Goal: Entertainment & Leisure: Consume media (video, audio)

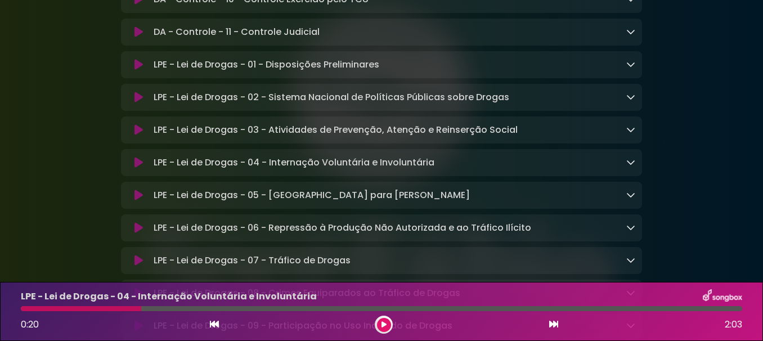
click at [280, 71] on p "LPE - Lei de Drogas - 01 - Disposições Preliminares Loading Track..." at bounding box center [267, 64] width 226 height 13
click at [136, 70] on icon at bounding box center [138, 64] width 8 height 11
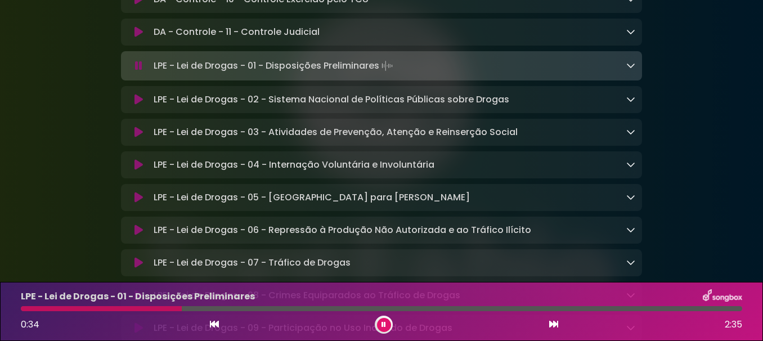
click at [385, 321] on icon at bounding box center [383, 324] width 4 height 7
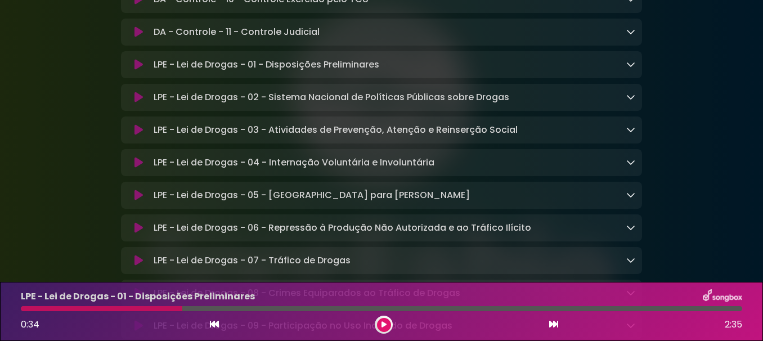
click at [385, 319] on button at bounding box center [384, 325] width 14 height 14
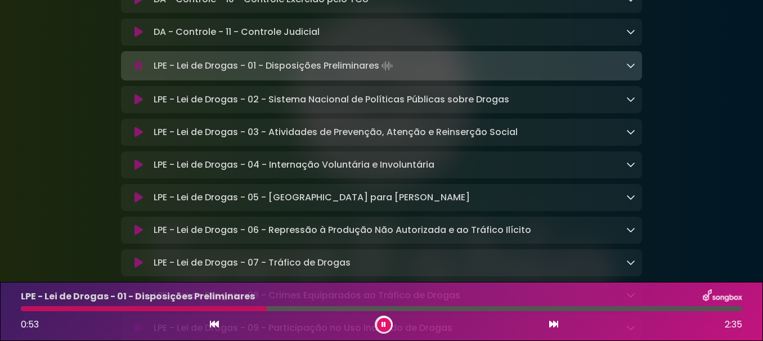
click at [380, 326] on button at bounding box center [384, 325] width 14 height 14
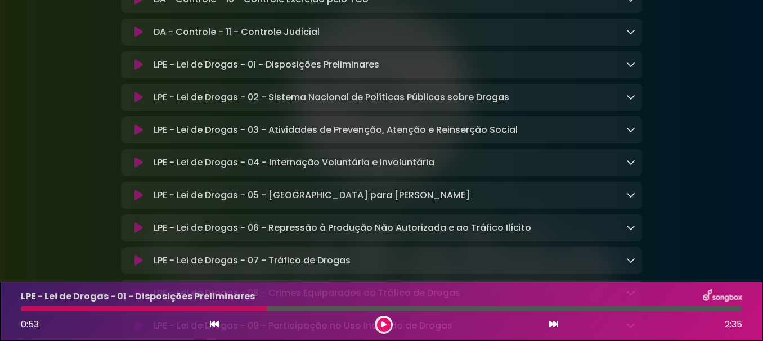
click at [385, 322] on icon at bounding box center [383, 324] width 5 height 7
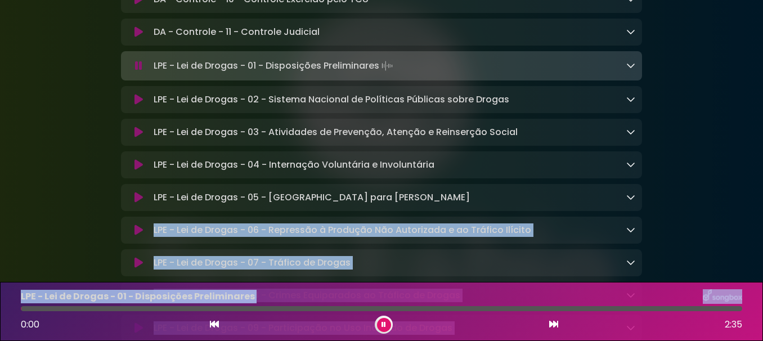
drag, startPoint x: 267, startPoint y: 307, endPoint x: -1, endPoint y: 283, distance: 268.7
click at [0, 283] on html "× SpotFábio Grupo Sou ×" at bounding box center [381, 170] width 763 height 341
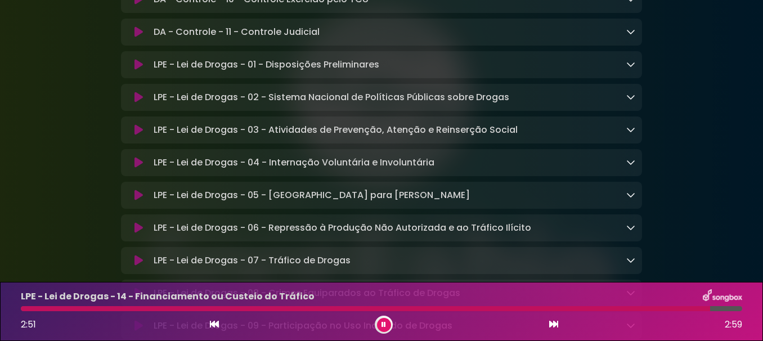
click at [390, 326] on button at bounding box center [384, 325] width 14 height 14
